Goal: Information Seeking & Learning: Stay updated

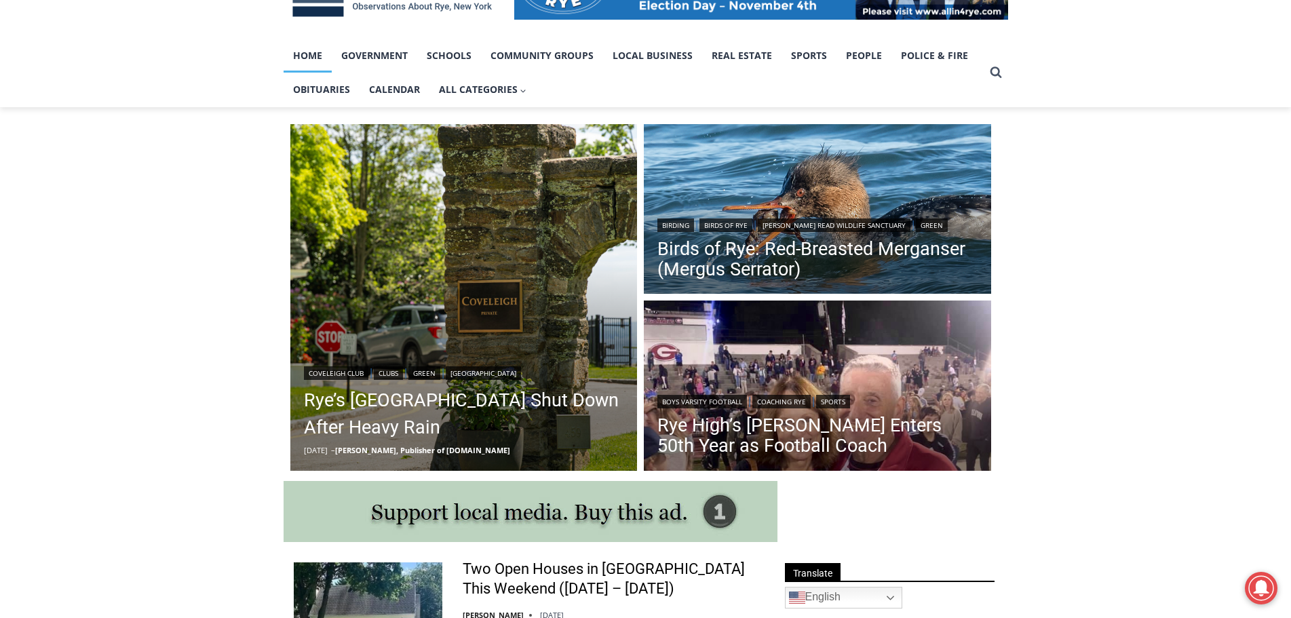
scroll to position [271, 0]
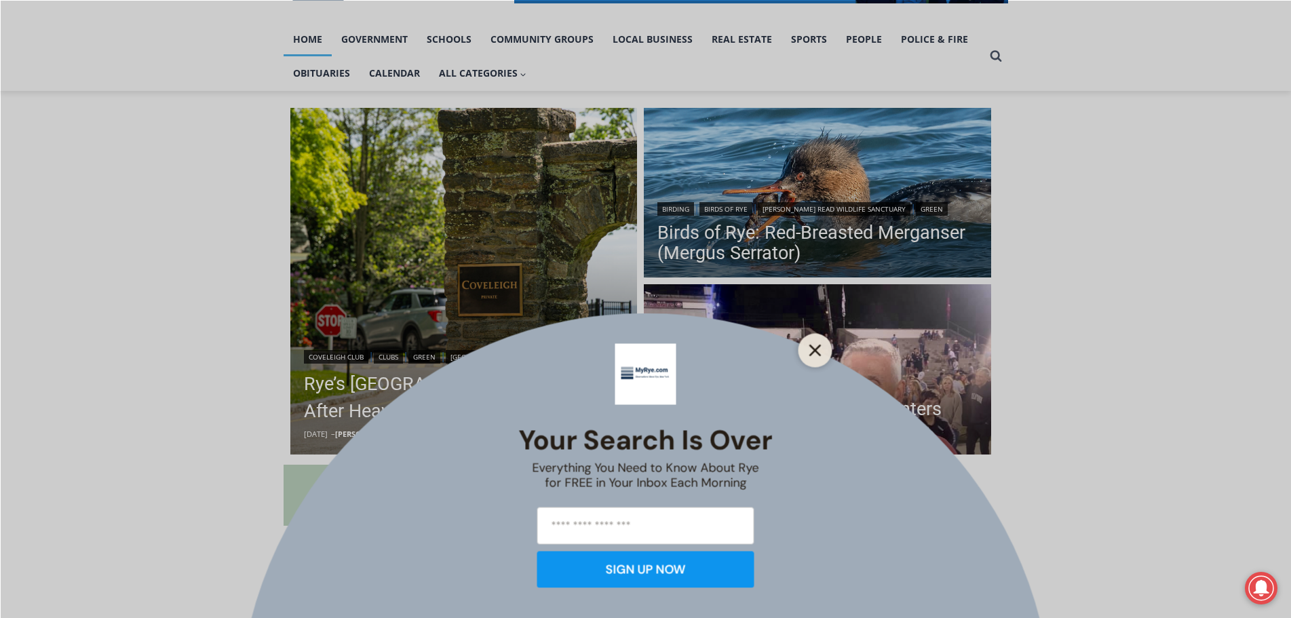
click at [820, 347] on icon "Close" at bounding box center [815, 350] width 12 height 12
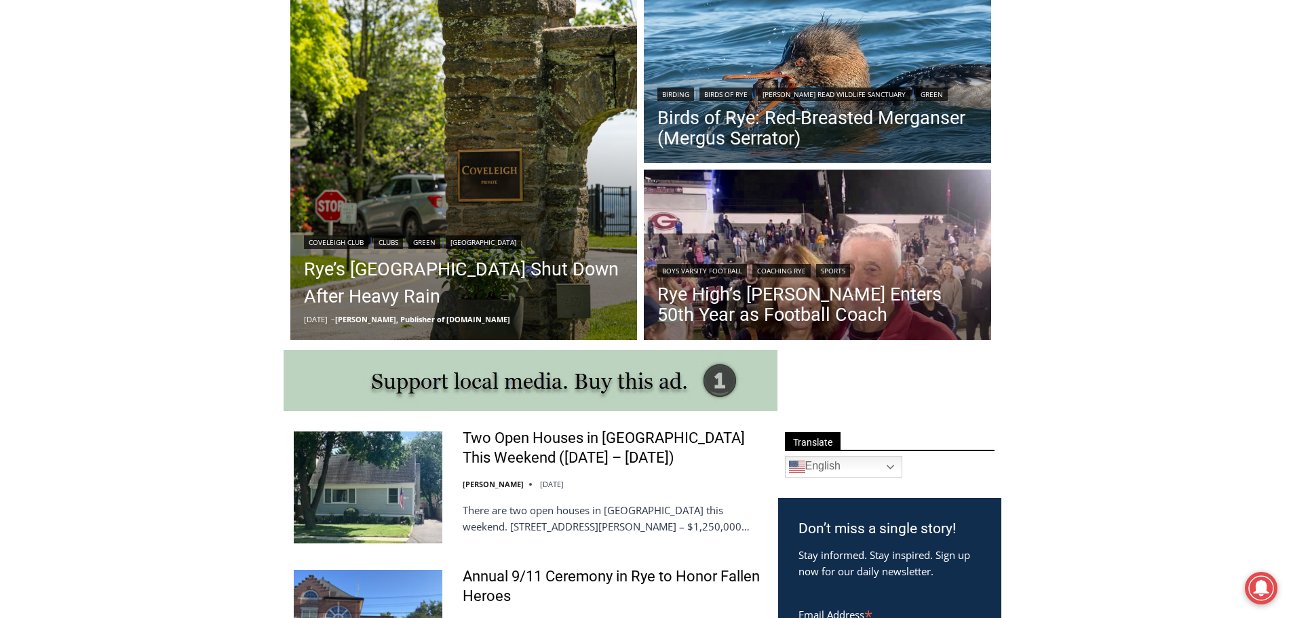
scroll to position [407, 0]
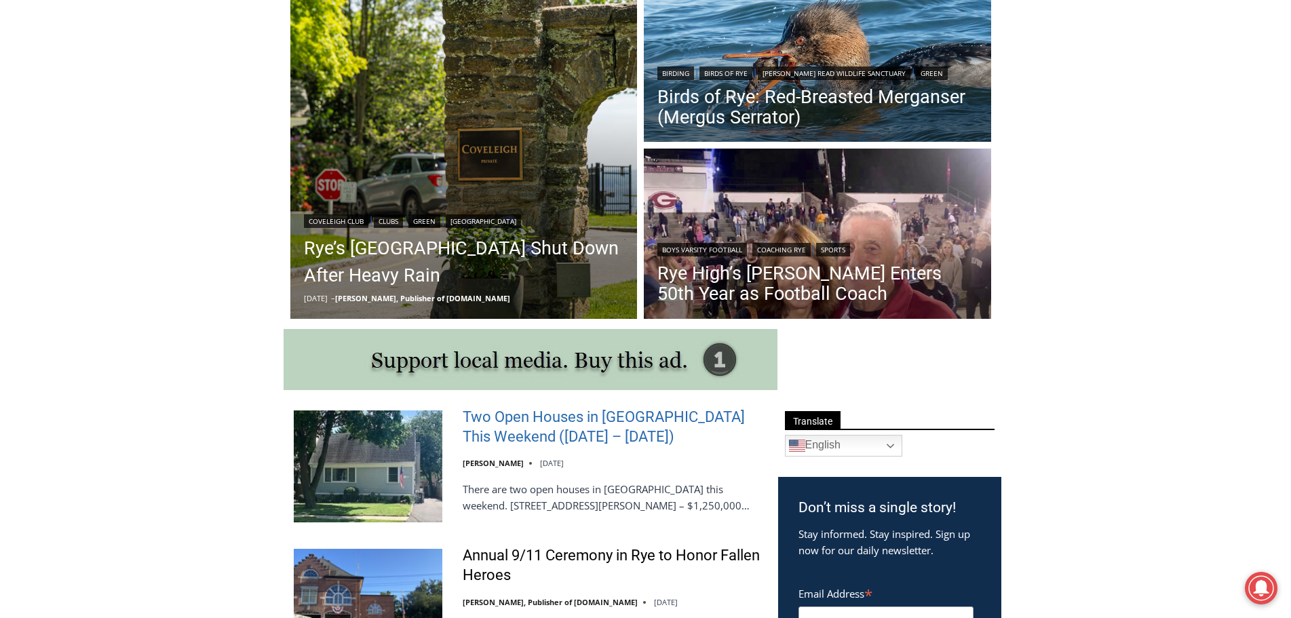
click at [562, 416] on link "Two Open Houses in [GEOGRAPHIC_DATA] This Weekend ([DATE] – [DATE])" at bounding box center [612, 427] width 298 height 39
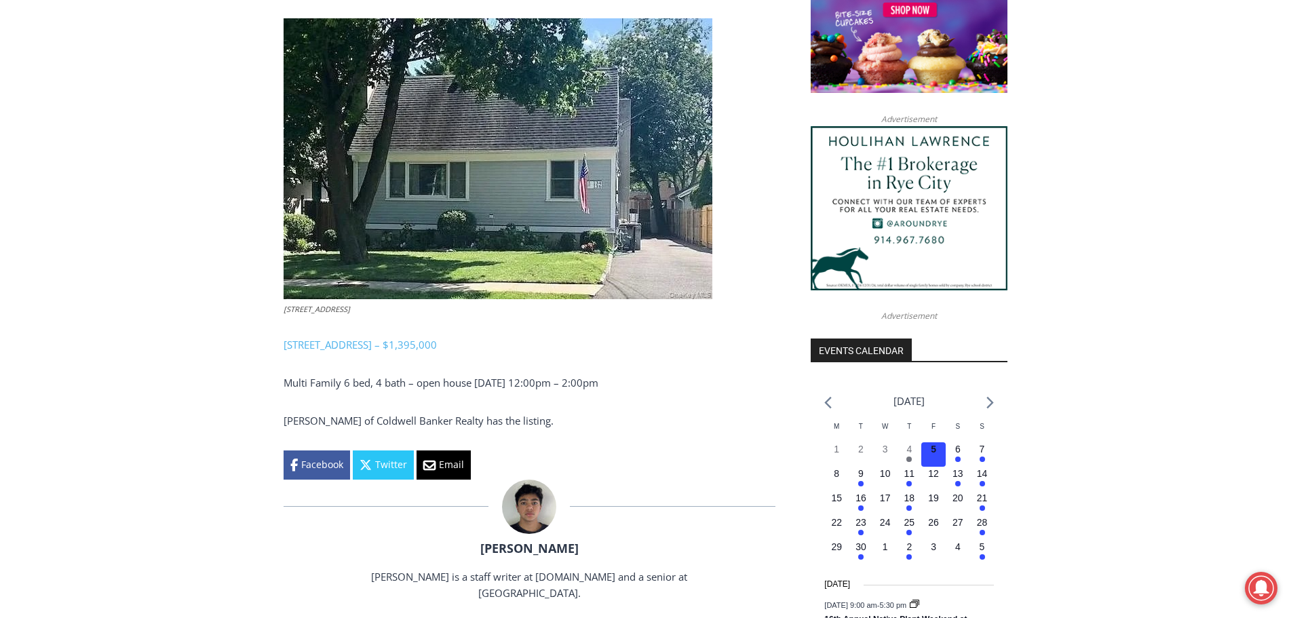
scroll to position [1197, 0]
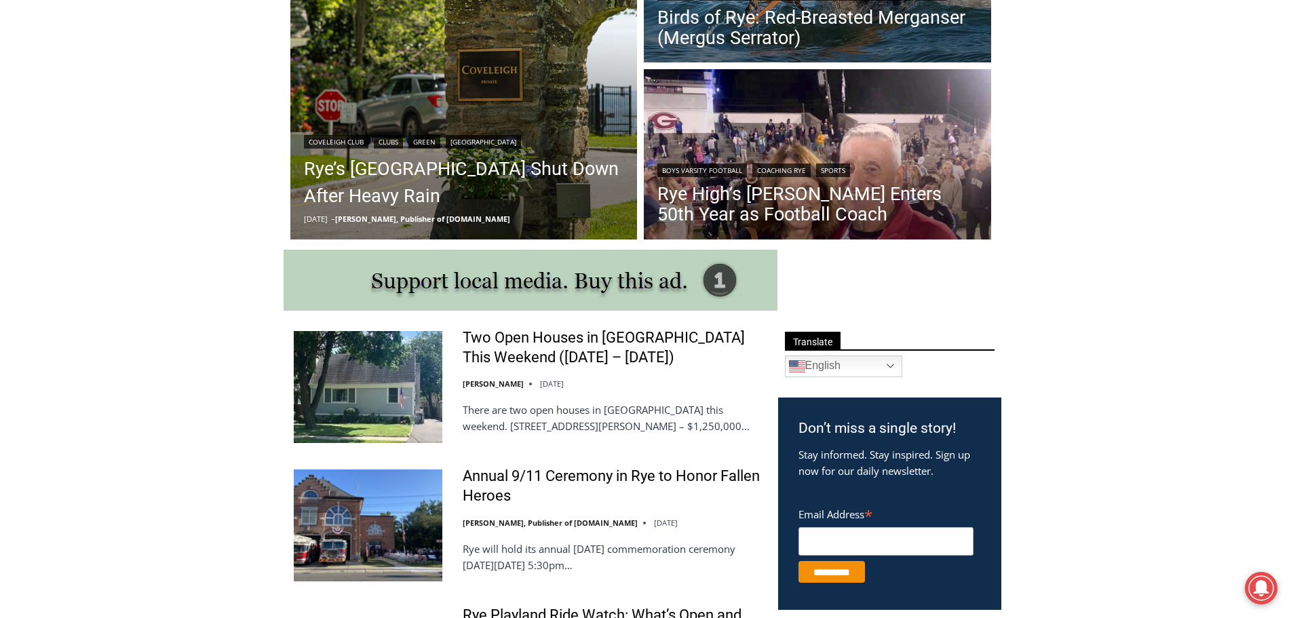
scroll to position [611, 0]
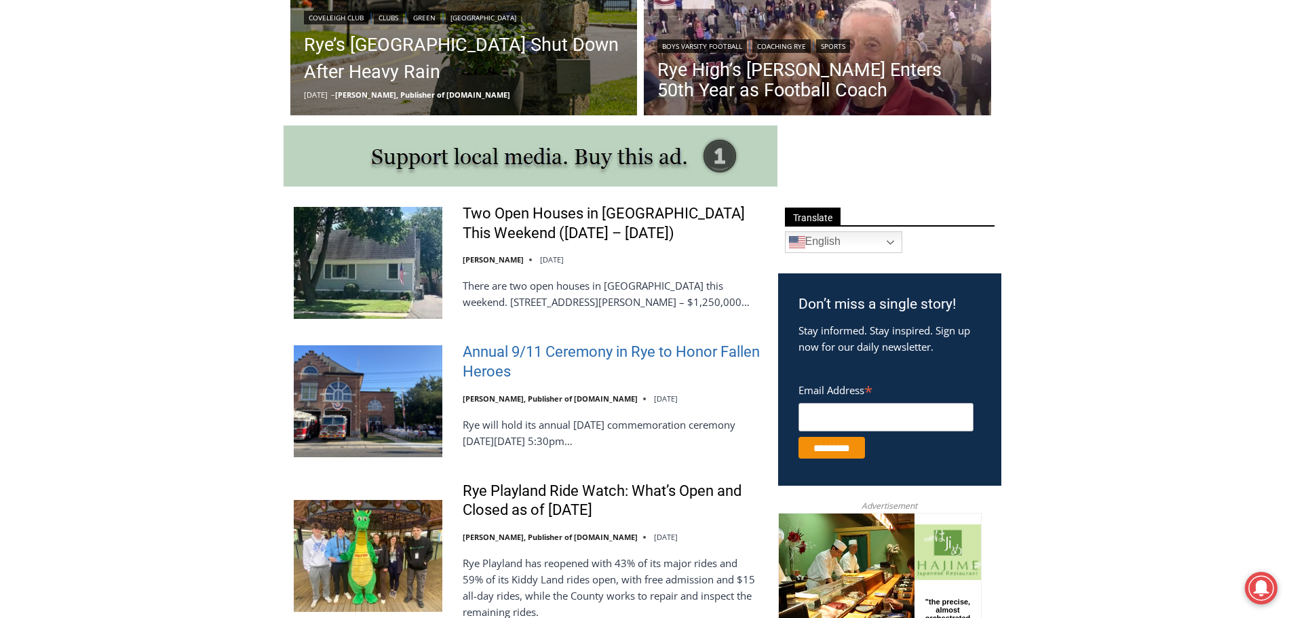
click at [560, 348] on link "Annual 9/11 Ceremony in Rye to Honor Fallen Heroes" at bounding box center [612, 362] width 298 height 39
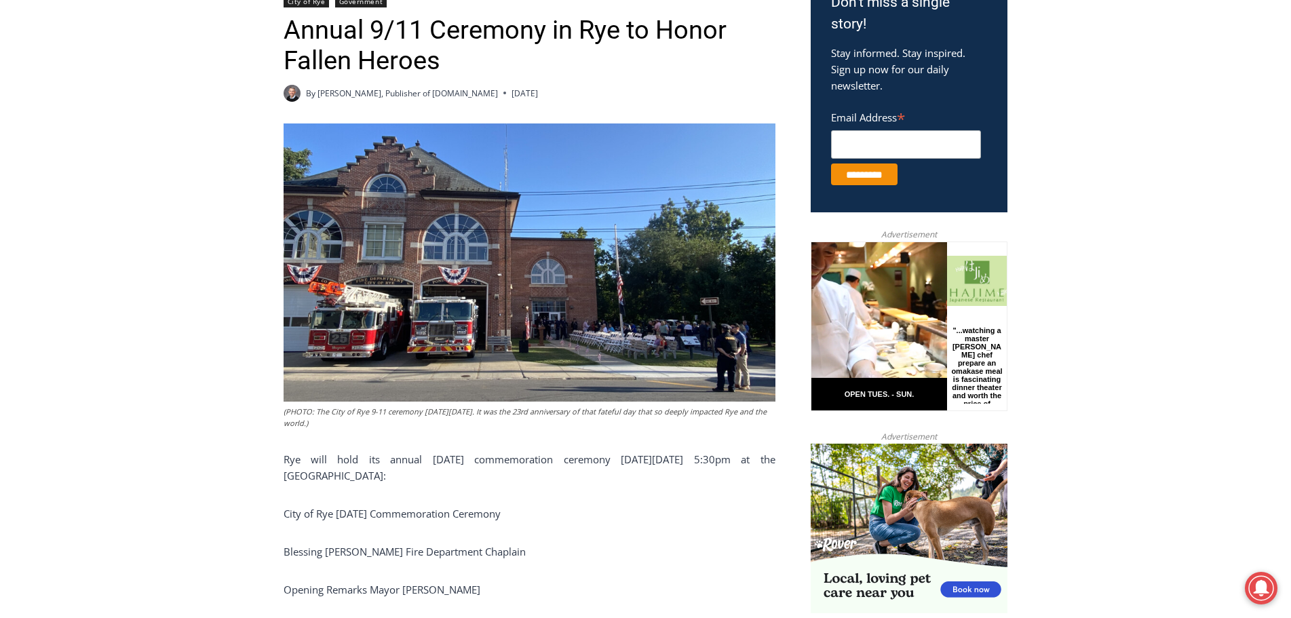
scroll to position [475, 0]
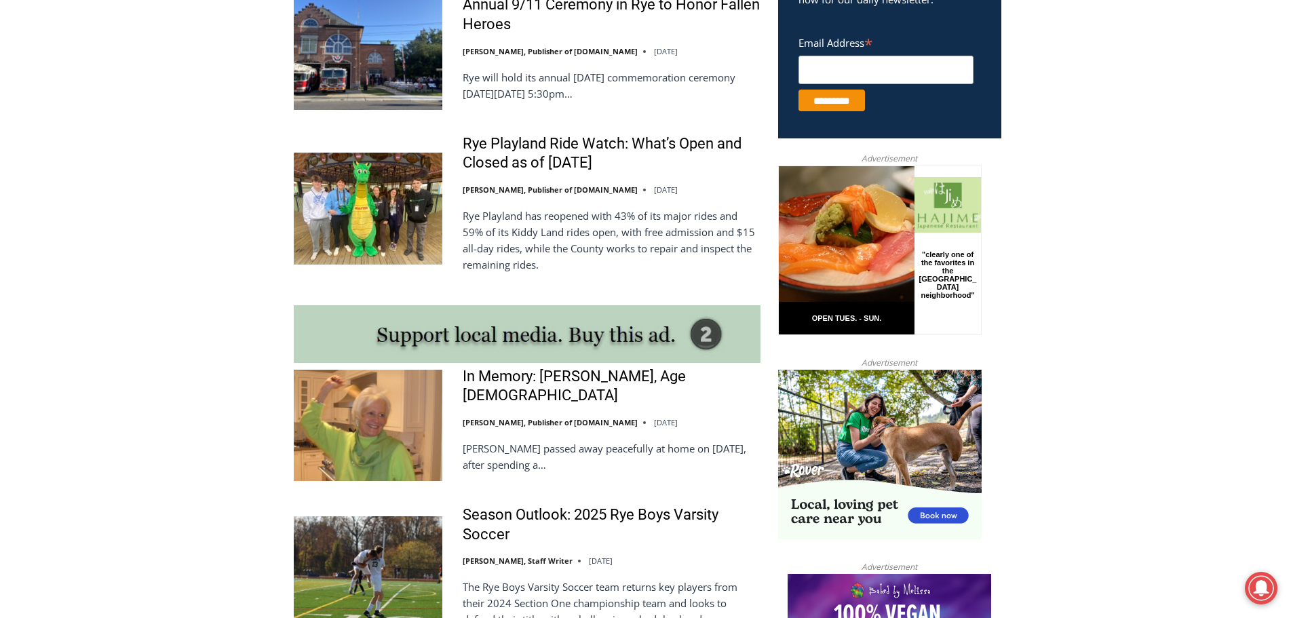
scroll to position [882, 0]
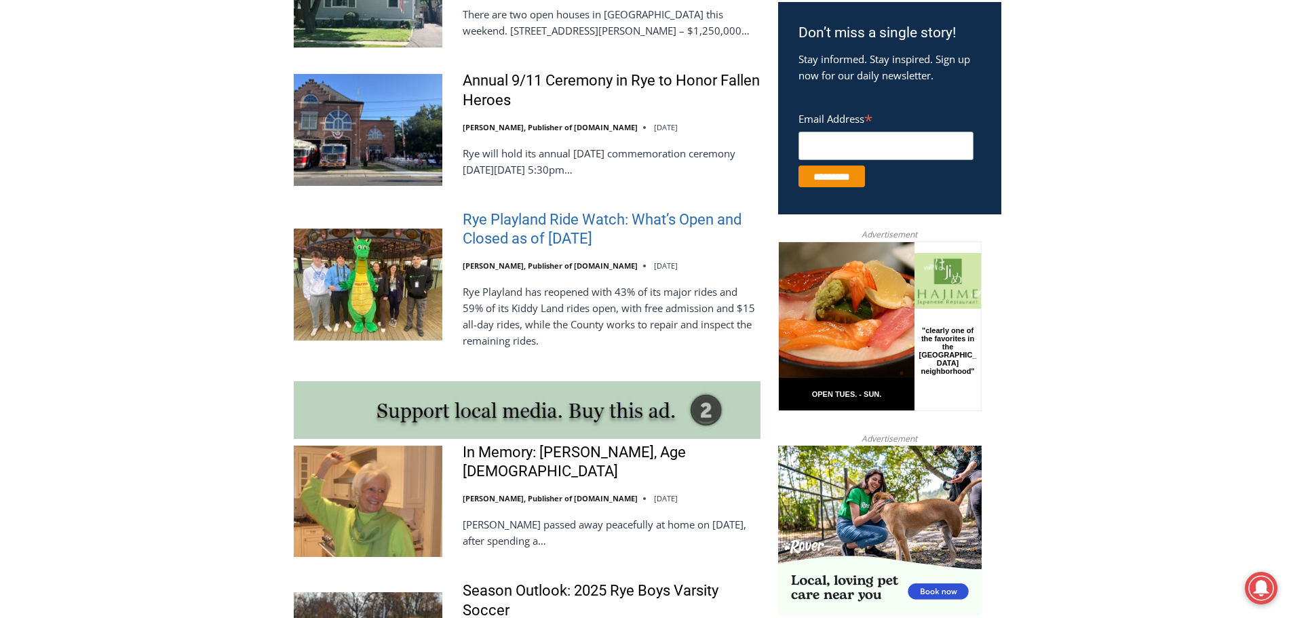
click at [553, 216] on link "Rye Playland Ride Watch: What’s Open and Closed as of [DATE]" at bounding box center [612, 229] width 298 height 39
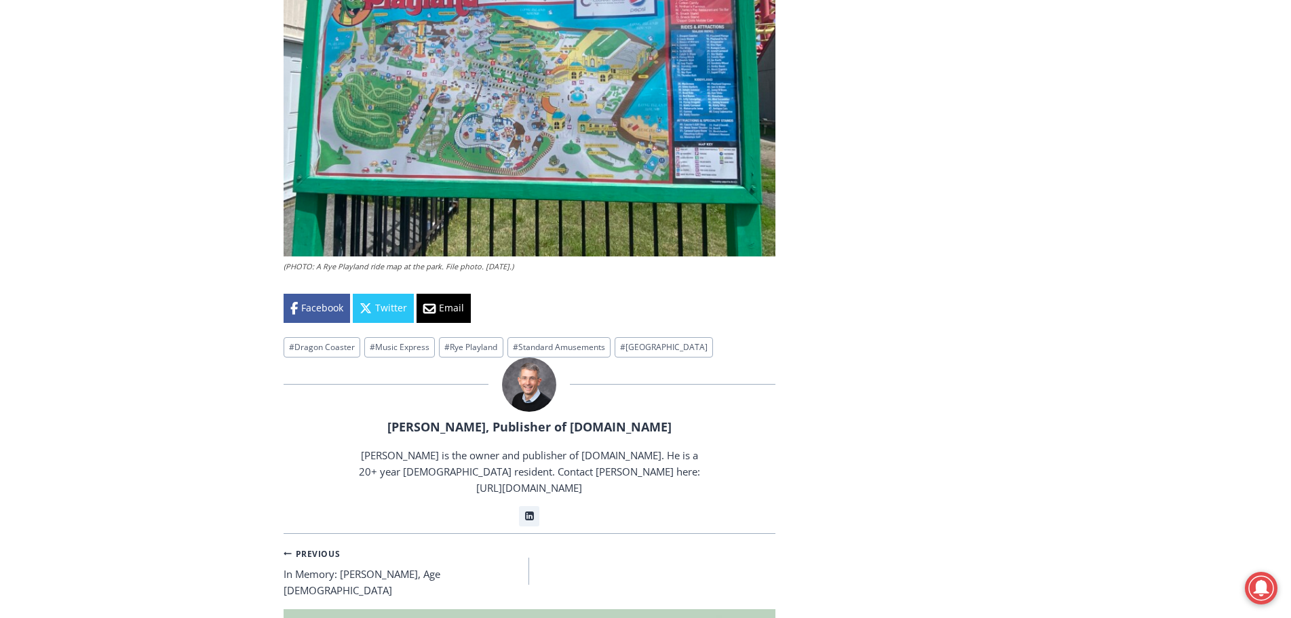
scroll to position [3460, 0]
